Goal: Task Accomplishment & Management: Manage account settings

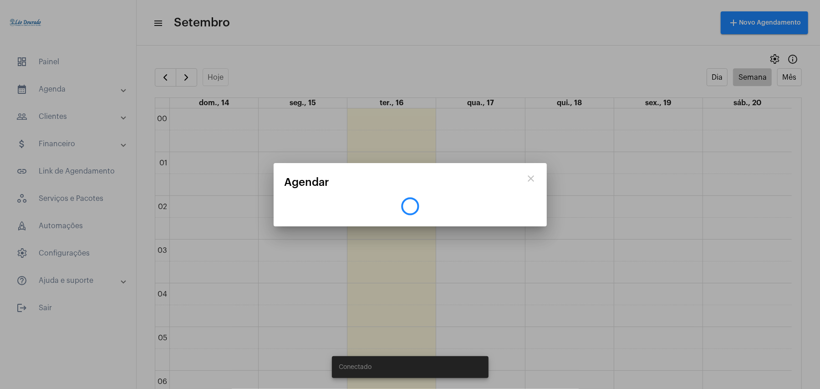
scroll to position [750, 0]
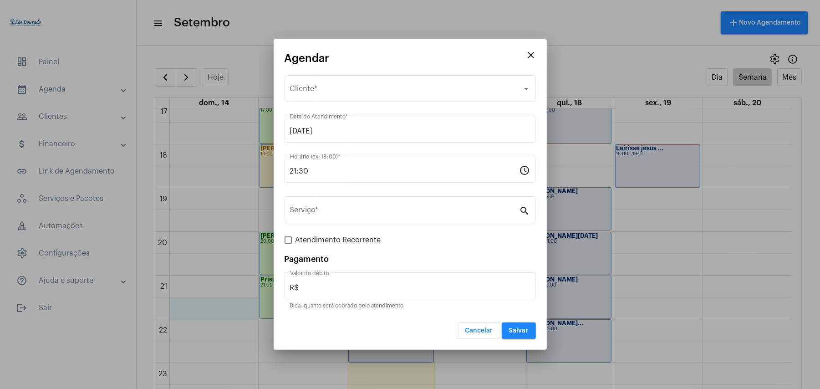
click at [476, 332] on span "Cancelar" at bounding box center [479, 330] width 28 height 6
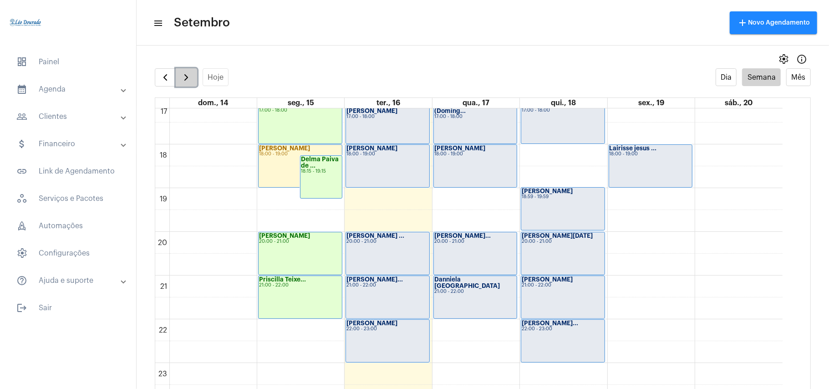
click at [190, 76] on span "button" at bounding box center [186, 77] width 11 height 11
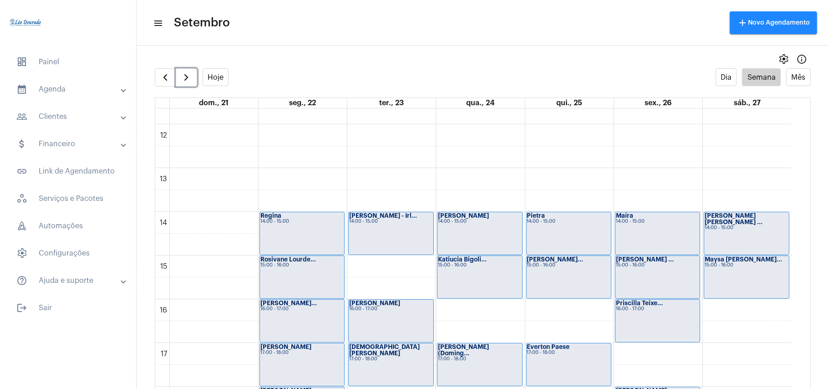
scroll to position [506, 0]
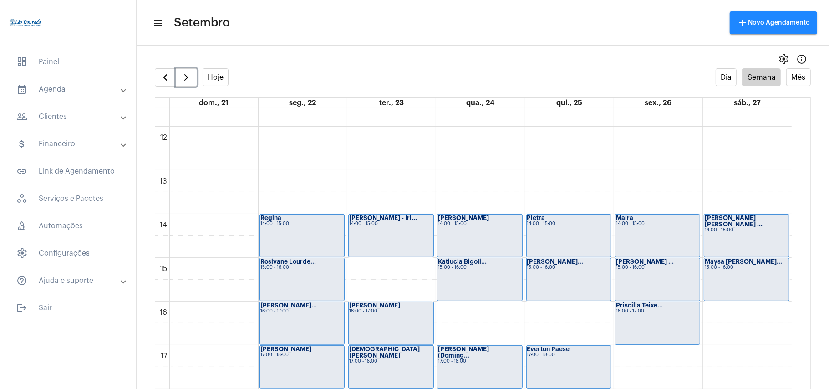
click at [355, 270] on div "00 01 02 03 04 05 06 07 08 09 10 11 12 13 14 15 16 17 18 19 20 21 22 23 [PERSON…" at bounding box center [473, 126] width 636 height 1048
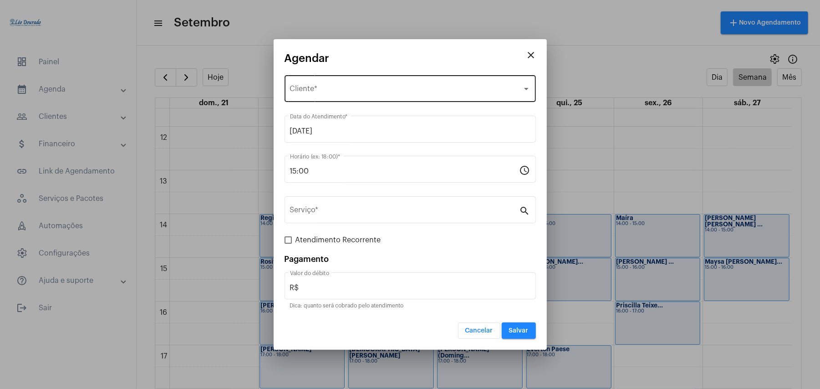
click at [324, 92] on span "Selecione o Cliente" at bounding box center [406, 90] width 232 height 8
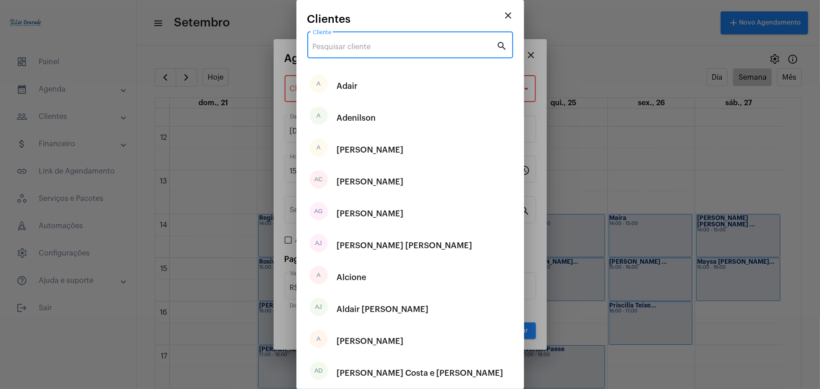
click at [370, 49] on input "Cliente" at bounding box center [405, 47] width 184 height 8
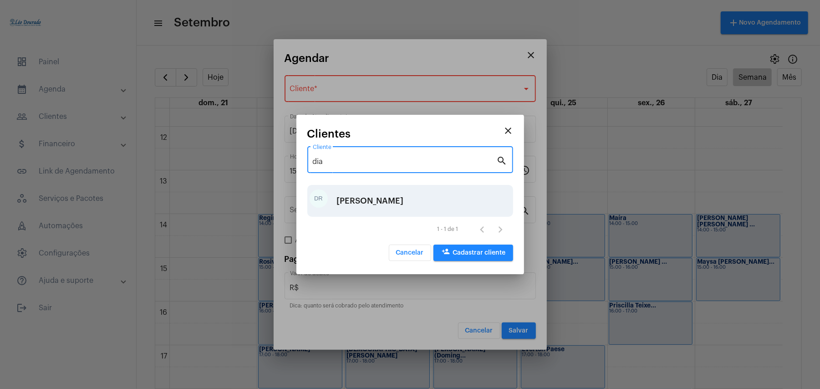
type input "dia"
click at [401, 208] on div "[PERSON_NAME]" at bounding box center [370, 200] width 67 height 27
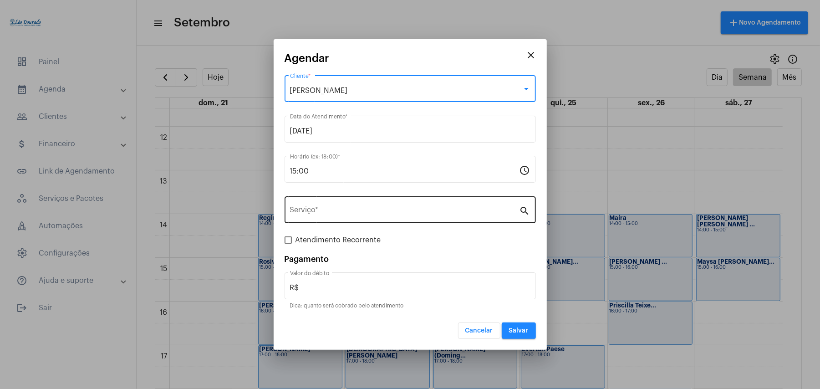
click at [303, 216] on input "Serviço *" at bounding box center [404, 212] width 229 height 8
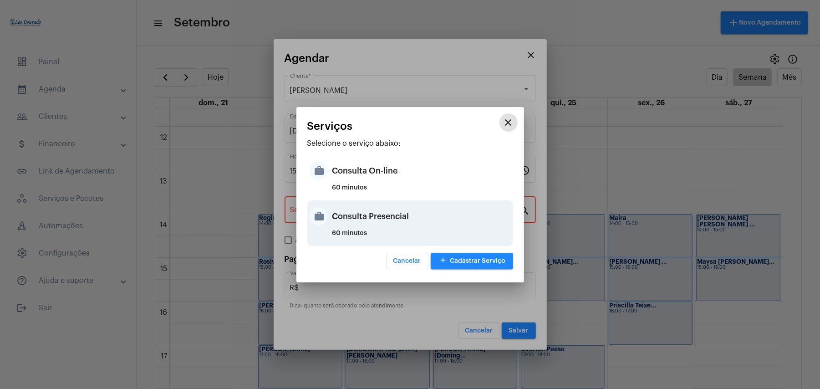
click at [366, 226] on div "Consulta Presencial" at bounding box center [421, 216] width 178 height 27
type input "Consulta Presencial"
type input "R$ 150"
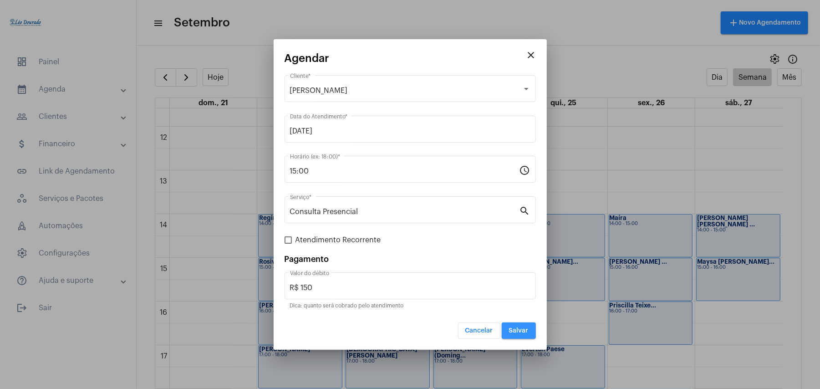
click at [522, 335] on button "Salvar" at bounding box center [518, 330] width 34 height 16
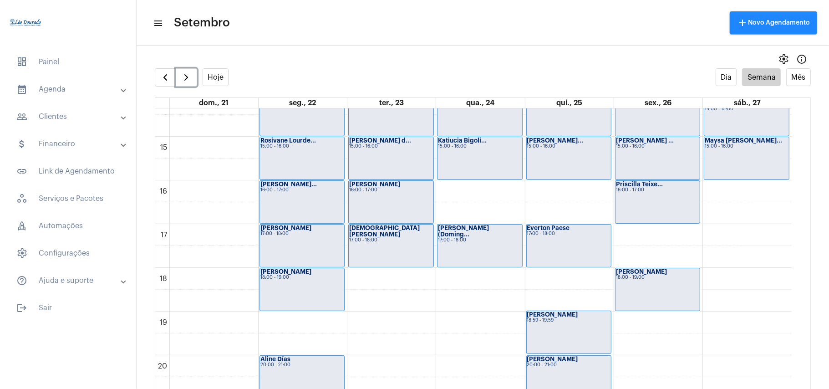
scroll to position [567, 0]
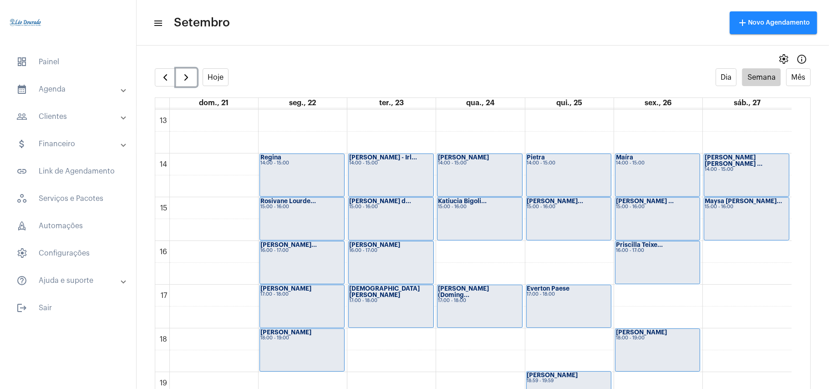
click at [562, 250] on div "00 01 02 03 04 05 06 07 08 09 10 11 12 13 14 15 16 17 18 19 20 21 22 23 [PERSON…" at bounding box center [473, 66] width 636 height 1048
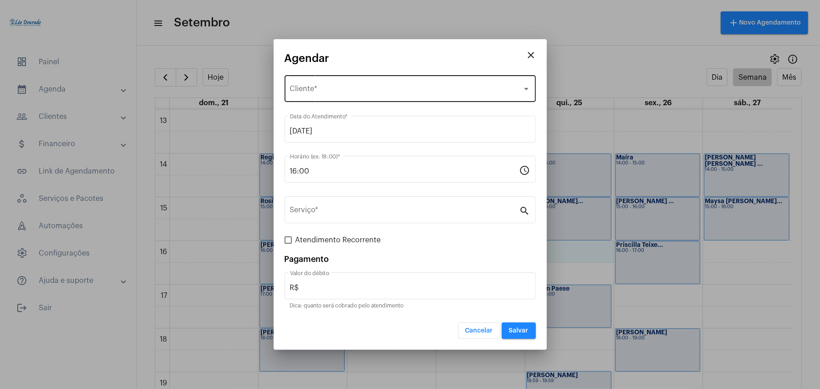
click at [343, 84] on div "Selecione o Cliente Cliente *" at bounding box center [410, 87] width 240 height 29
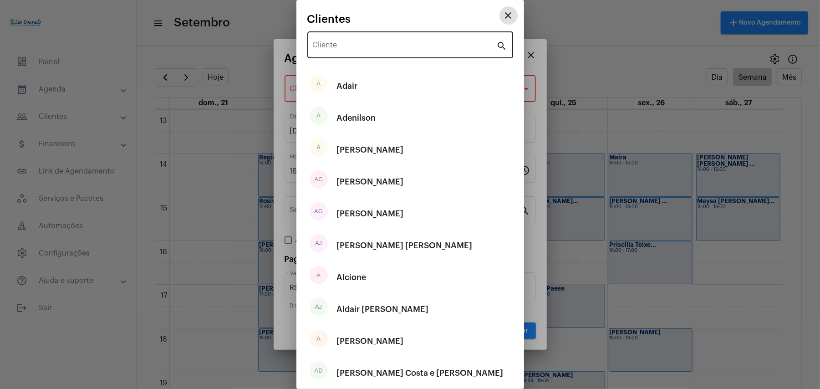
click at [349, 43] on input "Cliente" at bounding box center [405, 47] width 184 height 8
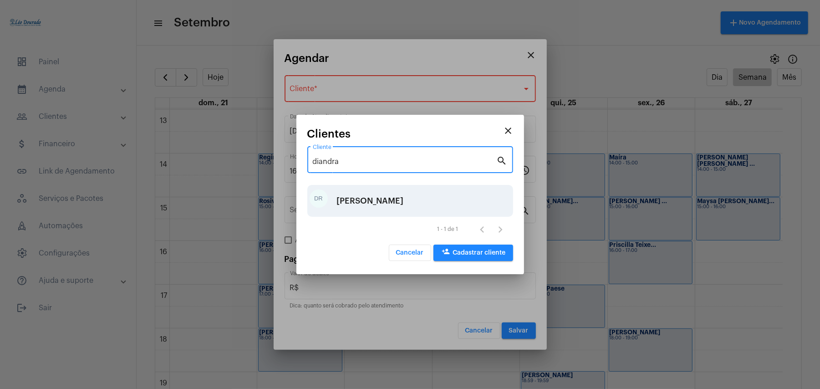
type input "diandra"
click at [362, 200] on div "[PERSON_NAME]" at bounding box center [370, 200] width 67 height 27
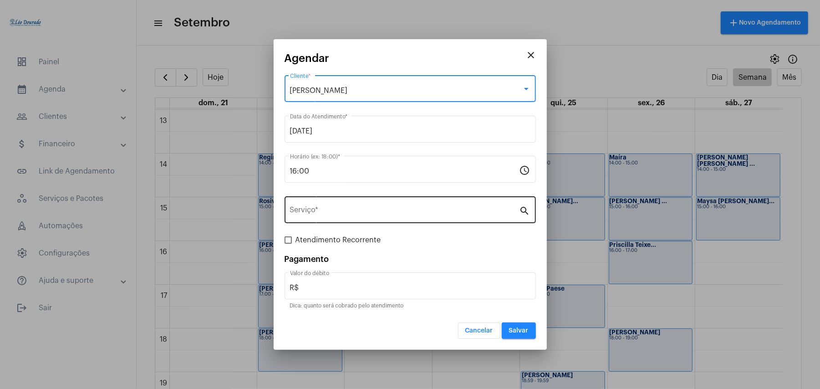
click at [323, 211] on input "Serviço *" at bounding box center [404, 212] width 229 height 8
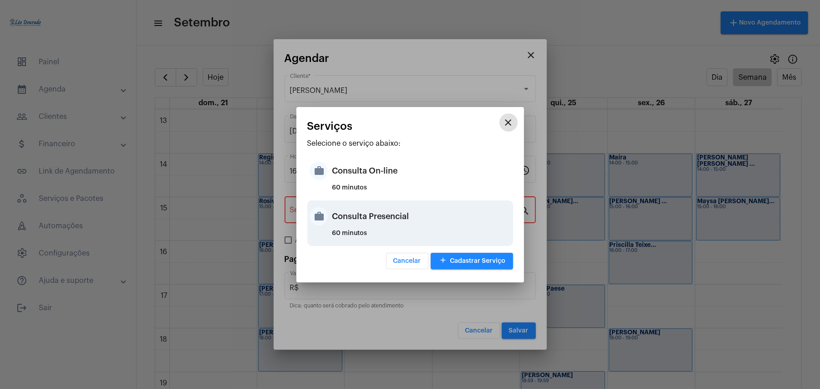
click at [357, 213] on div "Consulta Presencial" at bounding box center [421, 216] width 178 height 27
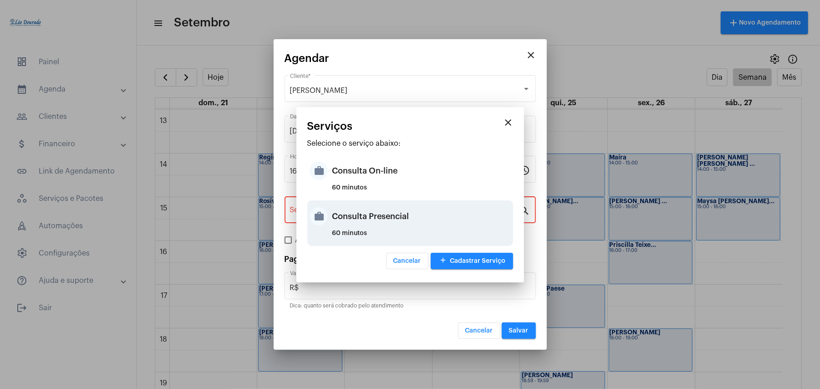
type input "Consulta Presencial"
type input "R$ 150"
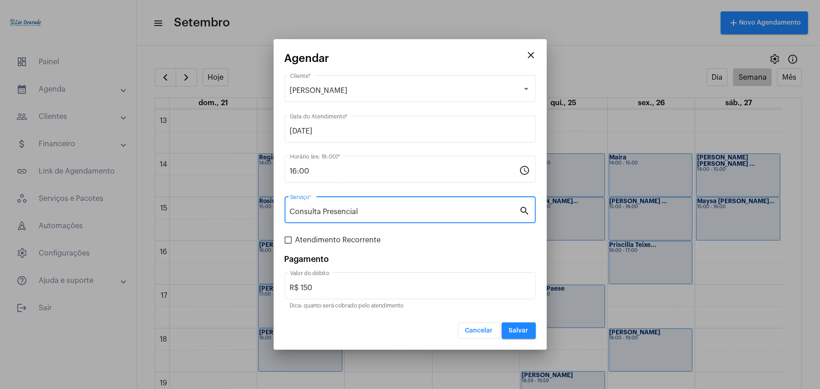
click at [515, 328] on span "Salvar" at bounding box center [519, 330] width 20 height 6
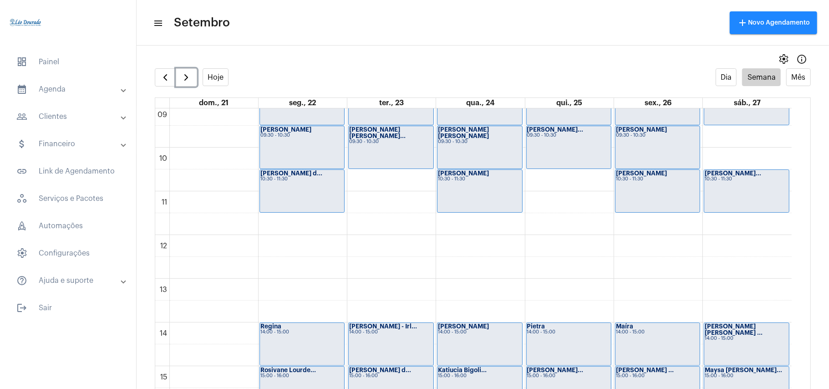
scroll to position [508, 0]
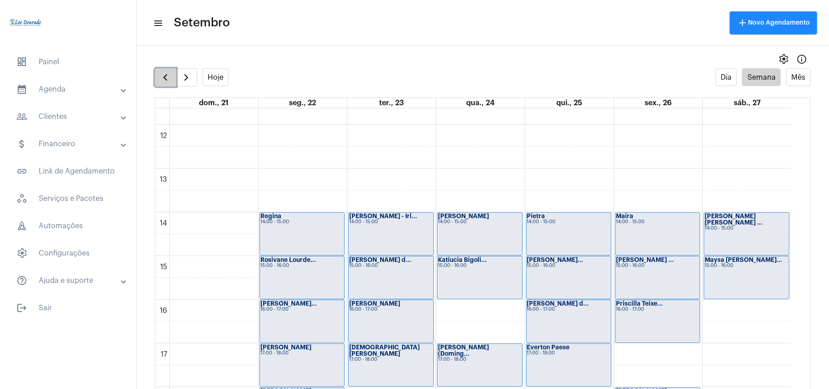
click at [161, 72] on span "button" at bounding box center [165, 77] width 11 height 11
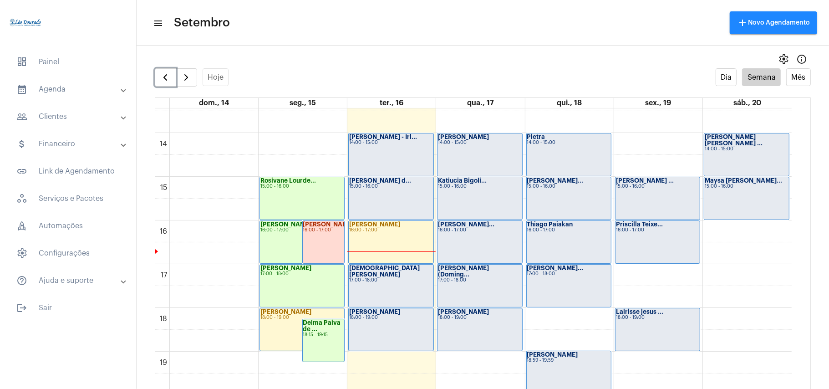
scroll to position [566, 0]
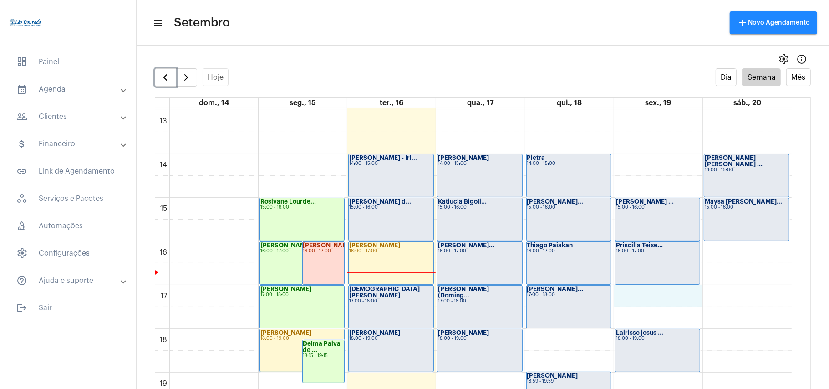
click at [637, 301] on div "00 01 02 03 04 05 06 07 08 09 10 11 12 13 14 15 16 17 18 19 20 21 22 23 [PERSON…" at bounding box center [473, 66] width 636 height 1048
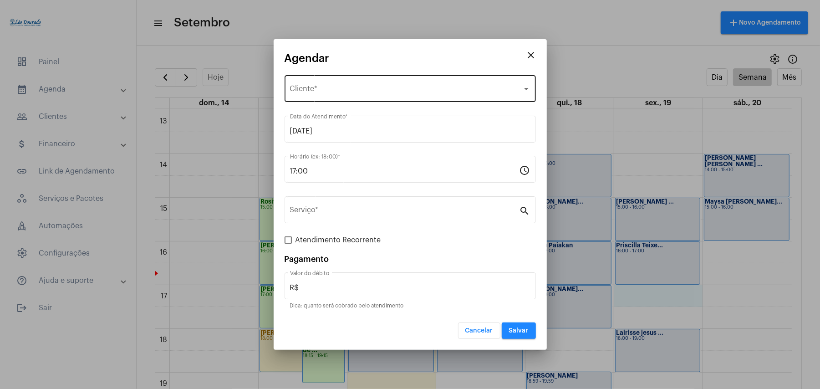
click at [298, 94] on span "Selecione o Cliente" at bounding box center [406, 90] width 232 height 8
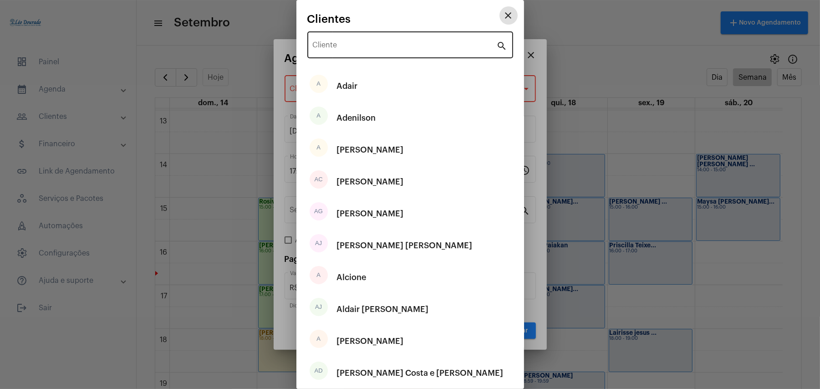
click at [339, 49] on input "Cliente" at bounding box center [405, 47] width 184 height 8
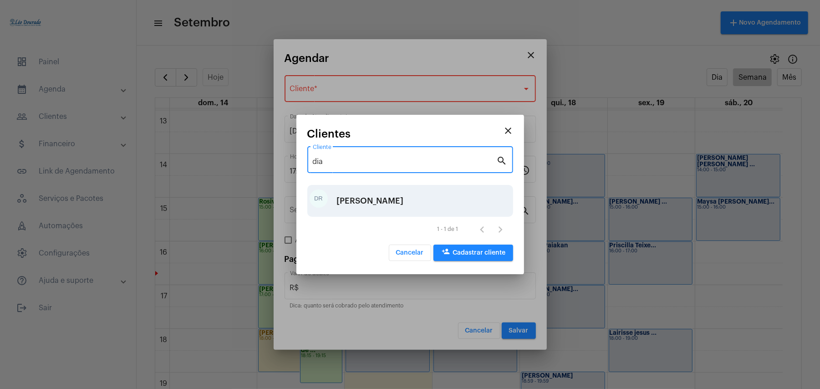
type input "dia"
click at [397, 200] on div "[PERSON_NAME]" at bounding box center [370, 200] width 67 height 27
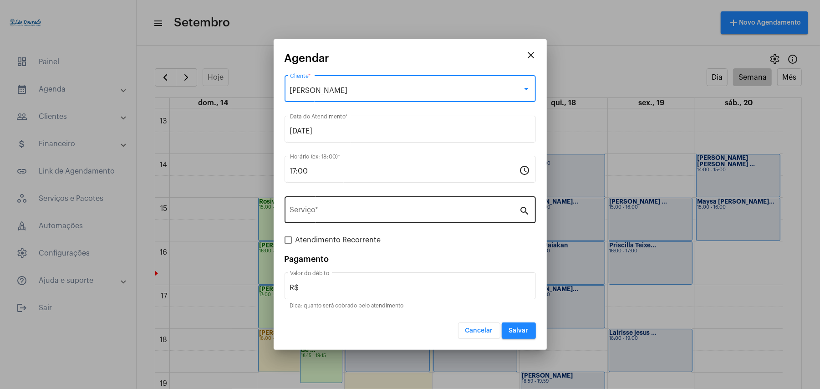
click at [319, 213] on input "Serviço *" at bounding box center [404, 212] width 229 height 8
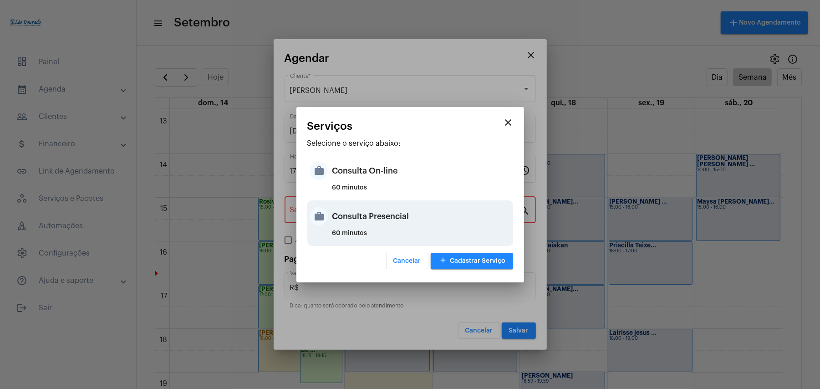
click at [365, 208] on div "Consulta Presencial" at bounding box center [421, 216] width 178 height 27
type input "Consulta Presencial"
type input "R$ 150"
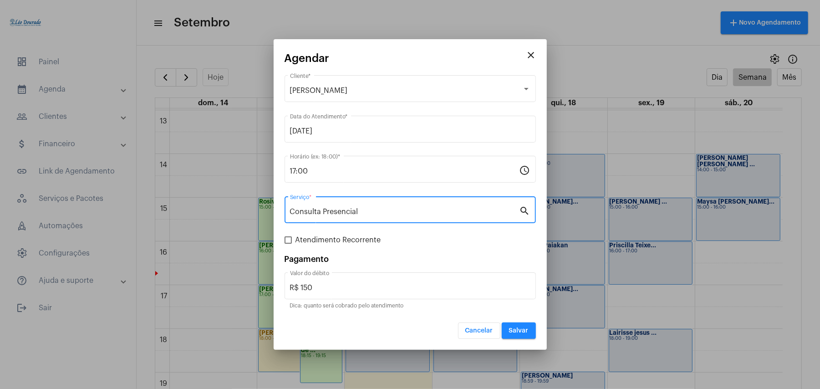
click at [511, 327] on span "Salvar" at bounding box center [519, 330] width 20 height 6
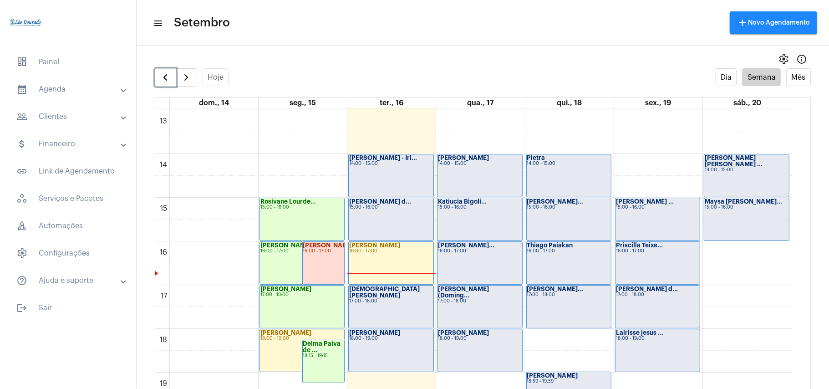
click at [384, 358] on div "[PERSON_NAME] 18:00 - 19:00" at bounding box center [391, 350] width 84 height 42
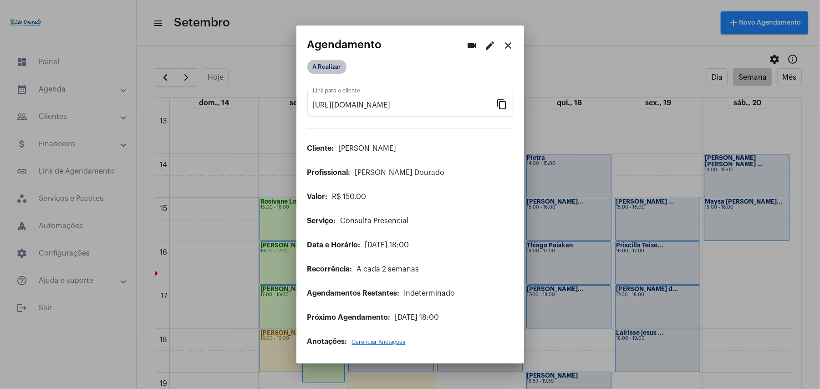
click at [325, 73] on mat-chip "A Realizar" at bounding box center [326, 67] width 39 height 15
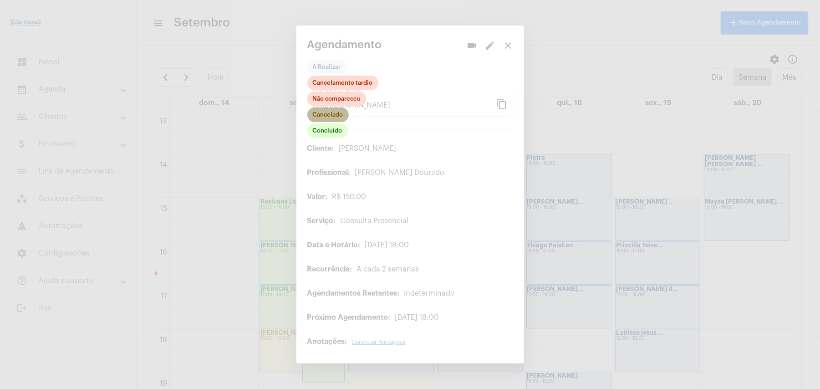
click at [328, 122] on mat-chip "Cancelado" at bounding box center [327, 114] width 41 height 15
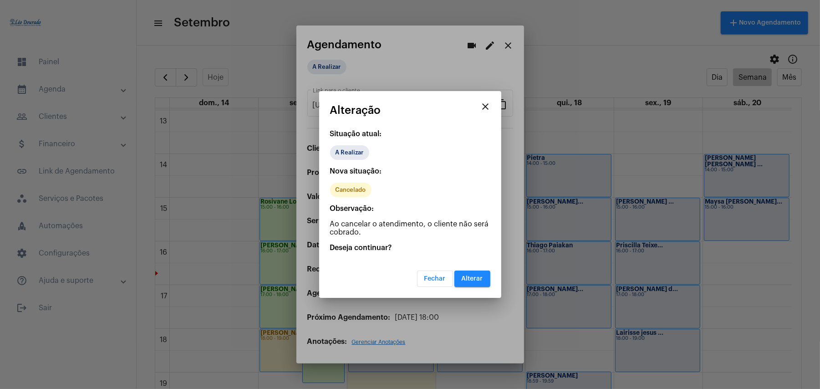
click at [461, 270] on button "Alterar" at bounding box center [472, 278] width 36 height 16
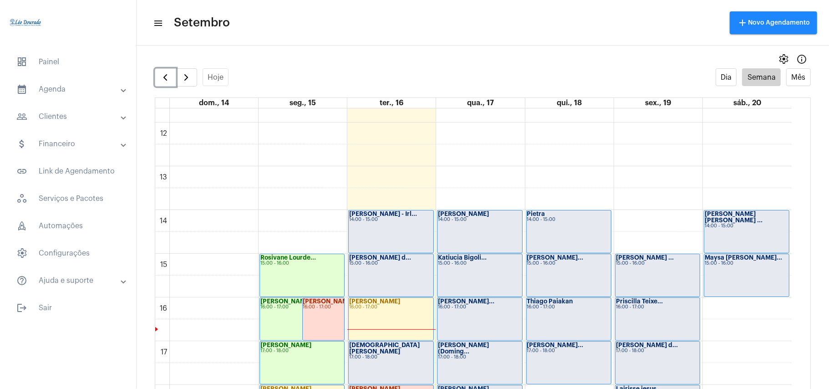
scroll to position [505, 0]
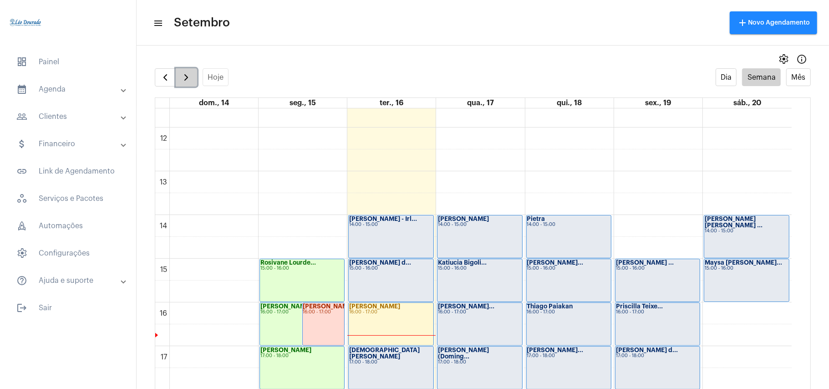
click at [185, 75] on span "button" at bounding box center [186, 77] width 11 height 11
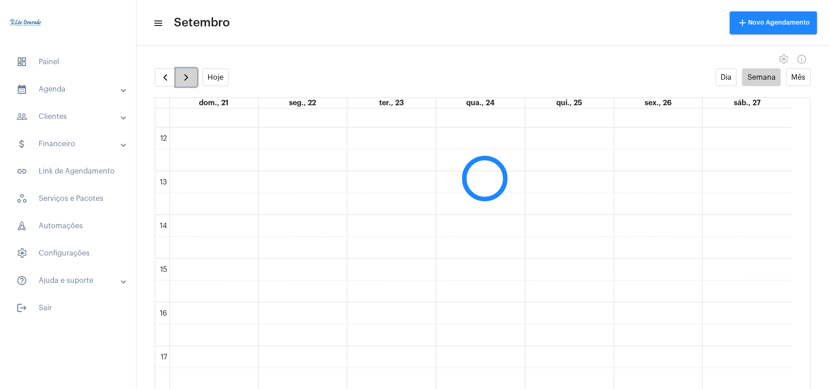
scroll to position [263, 0]
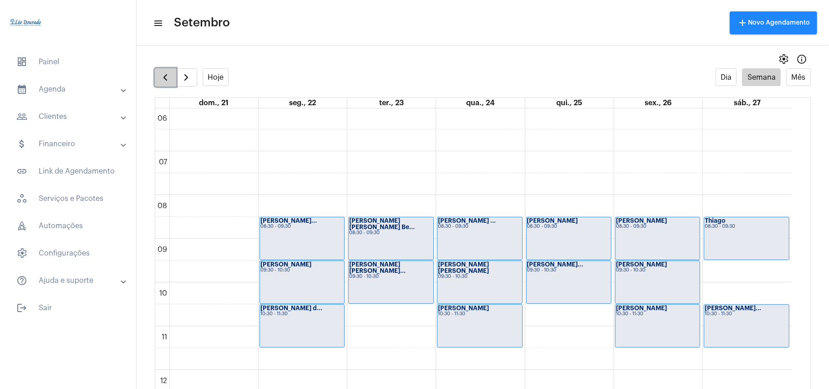
click at [165, 77] on span "button" at bounding box center [165, 77] width 11 height 11
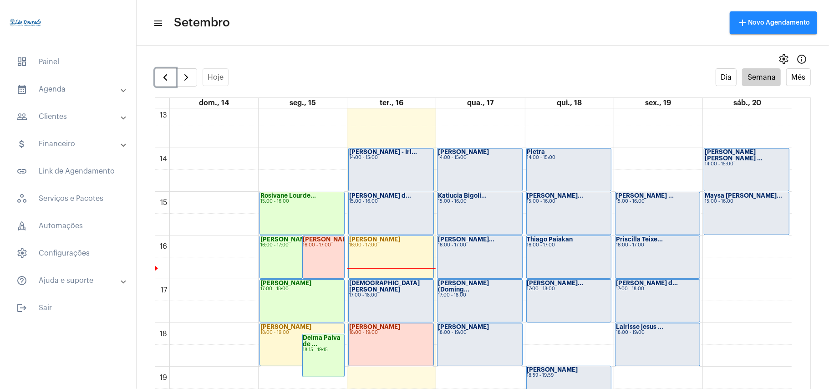
scroll to position [566, 0]
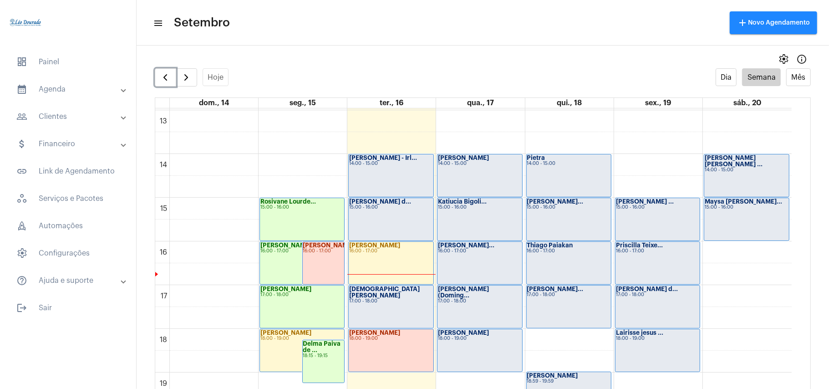
click at [376, 188] on div "[PERSON_NAME] - Irl... 14:00 - 15:00" at bounding box center [391, 175] width 84 height 42
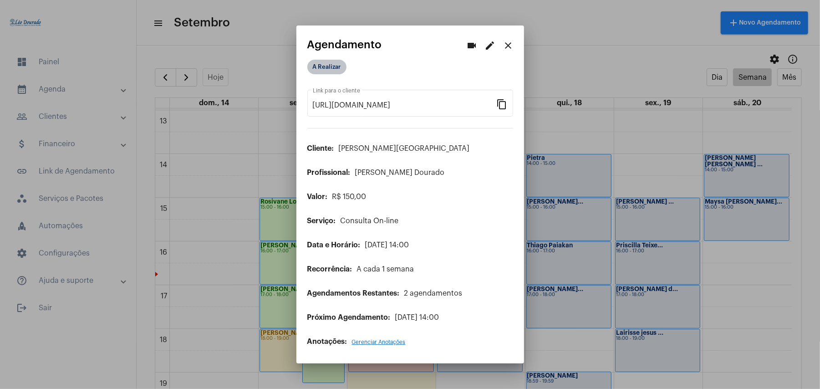
click at [334, 63] on mat-chip "A Realizar" at bounding box center [326, 67] width 39 height 15
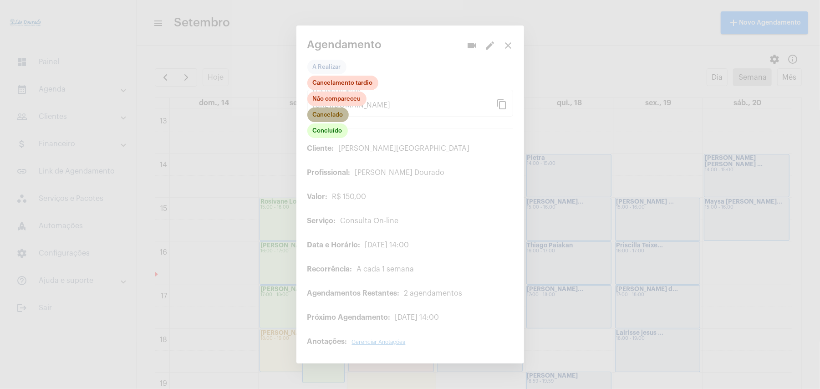
click at [316, 117] on mat-chip "Cancelado" at bounding box center [327, 114] width 41 height 15
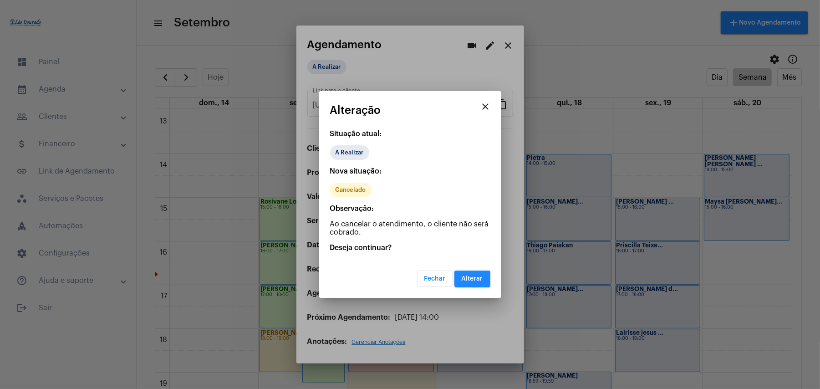
click at [428, 272] on button "Fechar" at bounding box center [435, 278] width 36 height 16
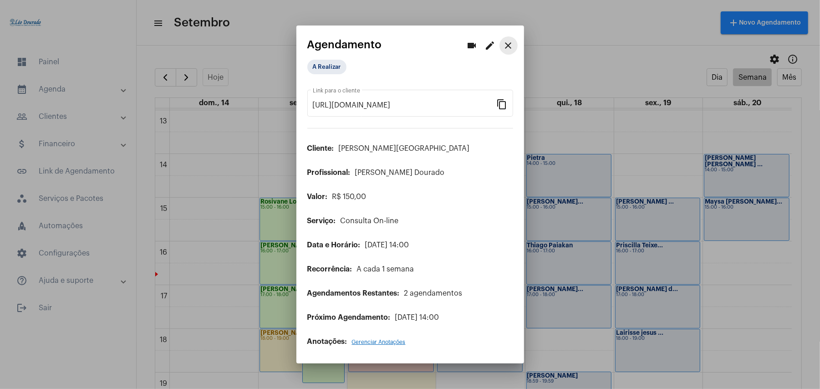
click at [509, 44] on mat-icon "close" at bounding box center [508, 45] width 11 height 11
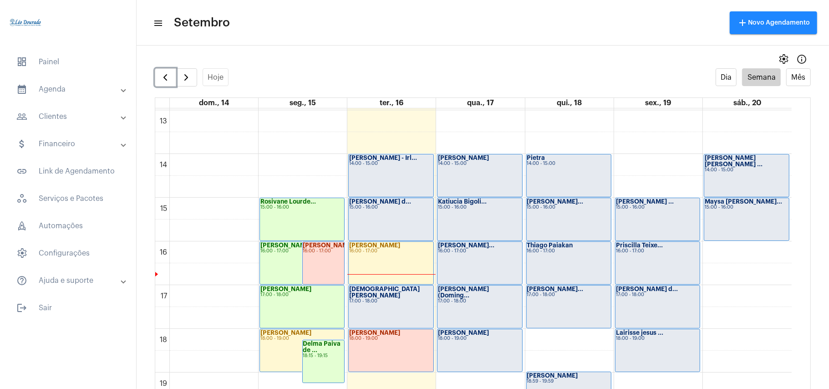
click at [372, 166] on div "14:00 - 15:00" at bounding box center [390, 163] width 83 height 5
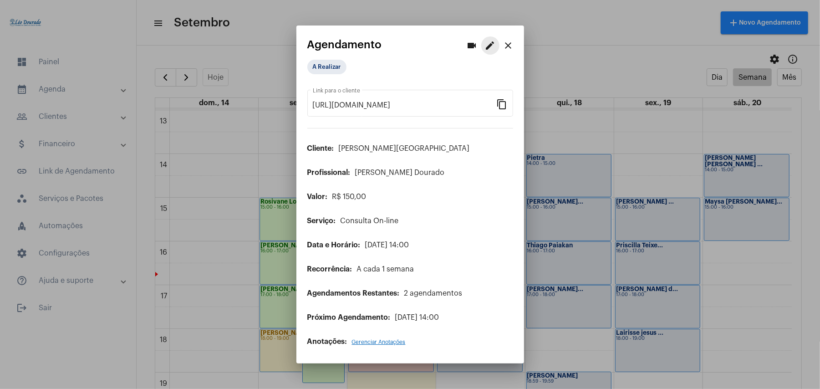
click at [491, 48] on mat-icon "edit" at bounding box center [490, 45] width 11 height 11
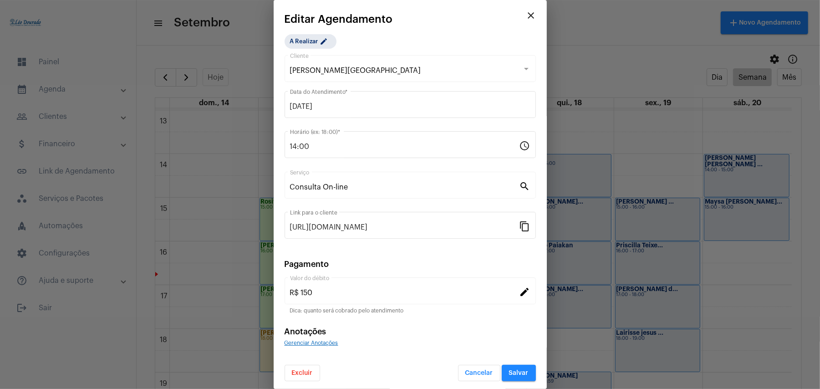
click at [308, 374] on span "Excluir" at bounding box center [302, 373] width 21 height 6
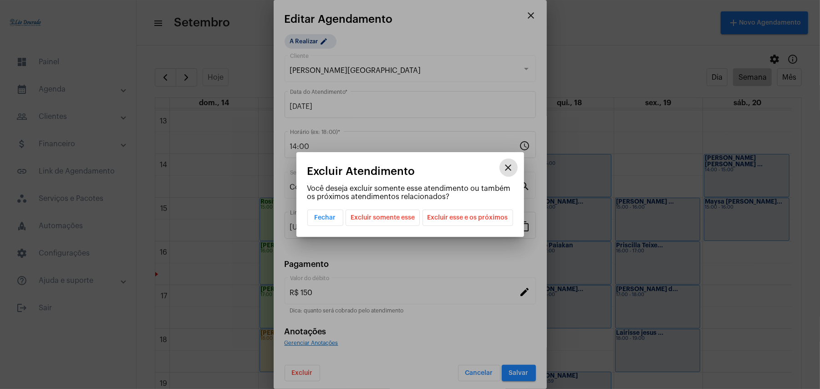
click at [402, 223] on span "Excluir somente esse" at bounding box center [382, 217] width 64 height 15
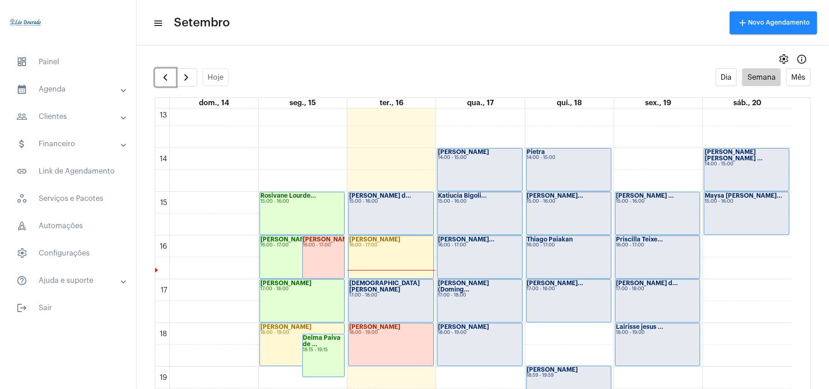
scroll to position [568, 0]
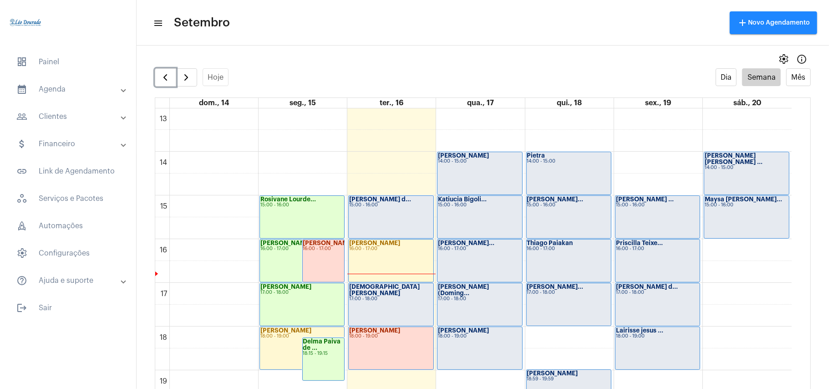
click at [369, 228] on div "[PERSON_NAME] d... 15:00 - 16:00" at bounding box center [391, 217] width 84 height 42
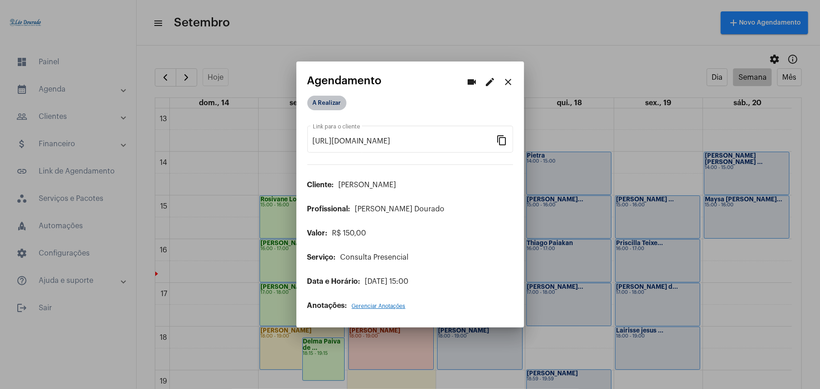
click at [329, 104] on mat-chip "A Realizar" at bounding box center [326, 103] width 39 height 15
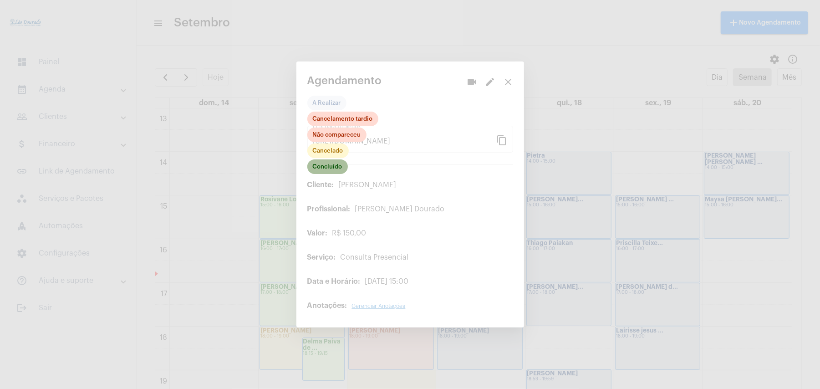
click at [327, 168] on mat-chip "Concluído" at bounding box center [327, 166] width 41 height 15
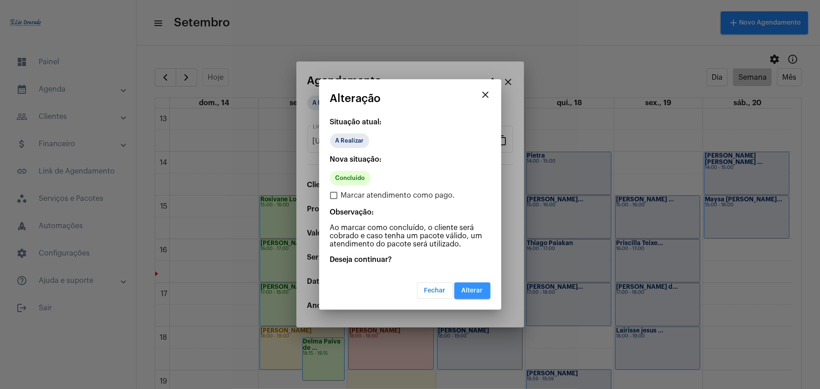
click at [467, 292] on span "Alterar" at bounding box center [471, 290] width 21 height 6
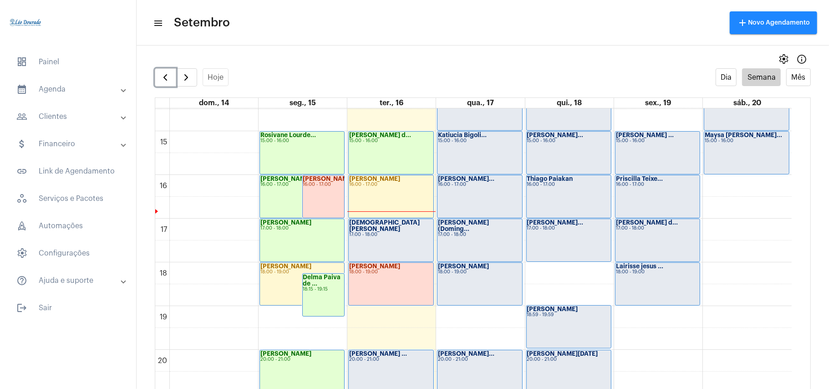
scroll to position [629, 0]
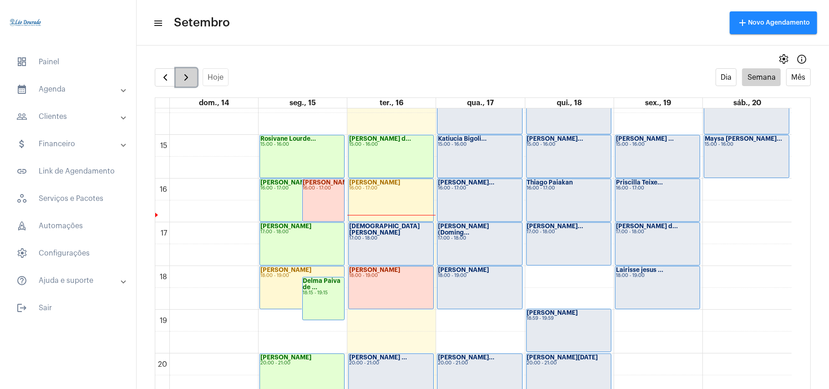
click at [189, 75] on span "button" at bounding box center [186, 77] width 11 height 11
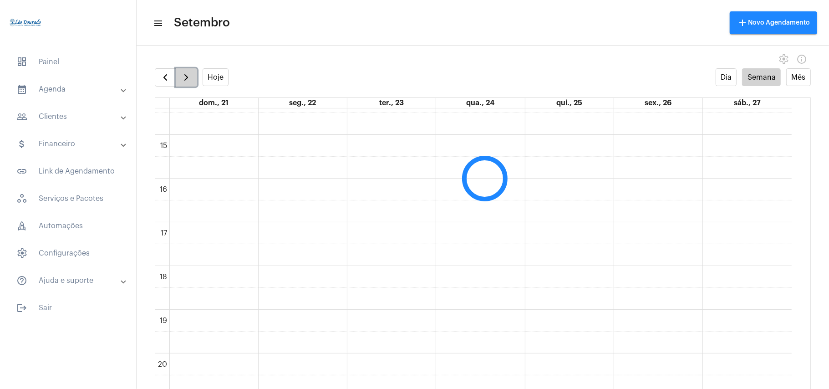
scroll to position [263, 0]
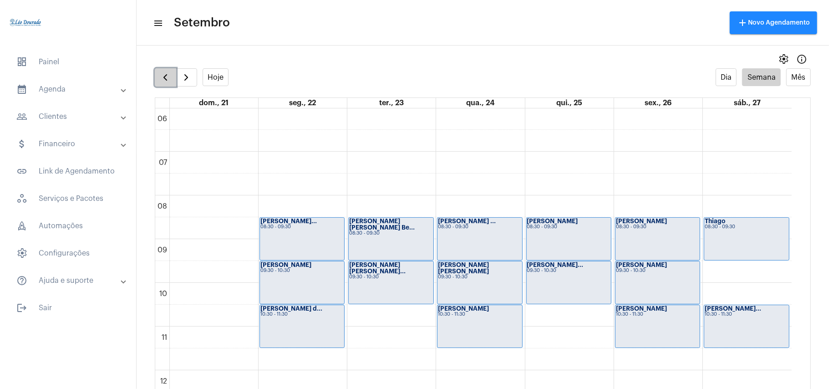
click at [166, 77] on span "button" at bounding box center [165, 77] width 11 height 11
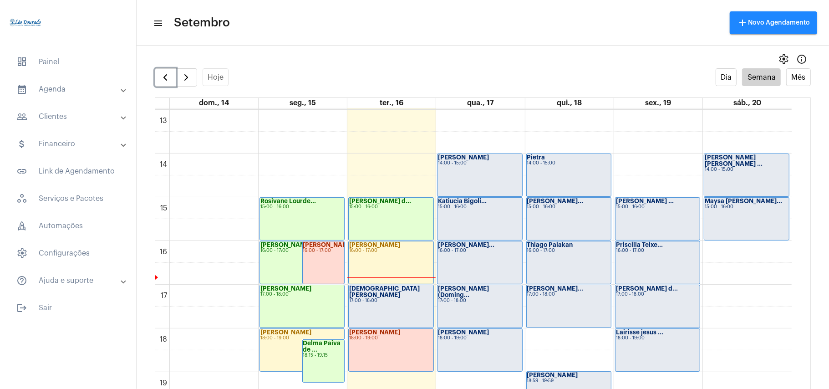
scroll to position [629, 0]
